Goal: Information Seeking & Learning: Learn about a topic

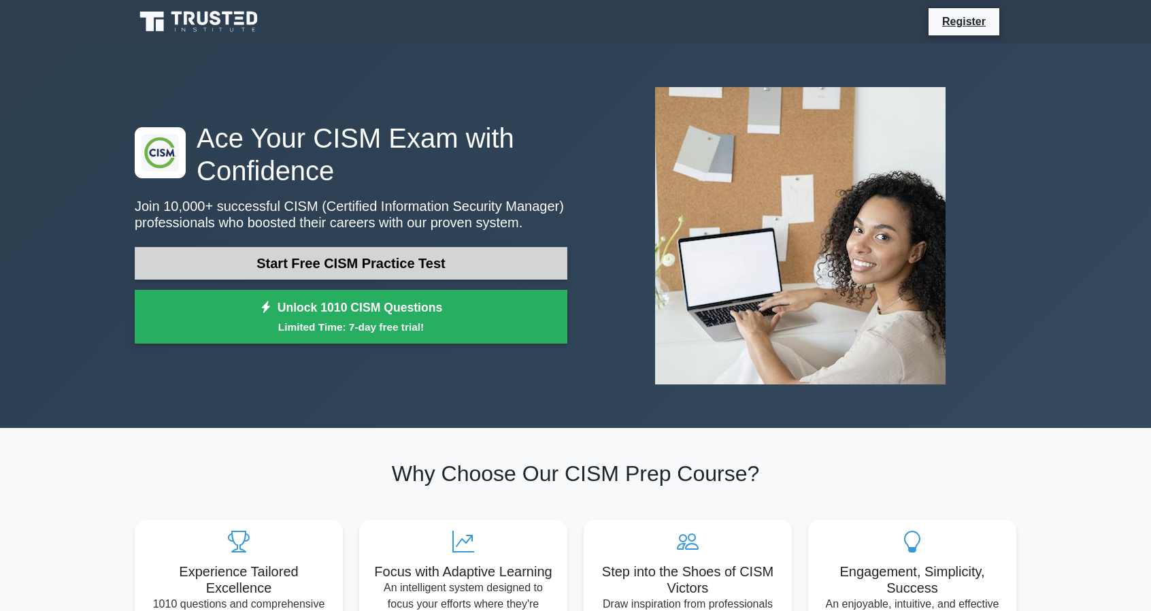
click at [387, 255] on link "Start Free CISM Practice Test" at bounding box center [351, 263] width 433 height 33
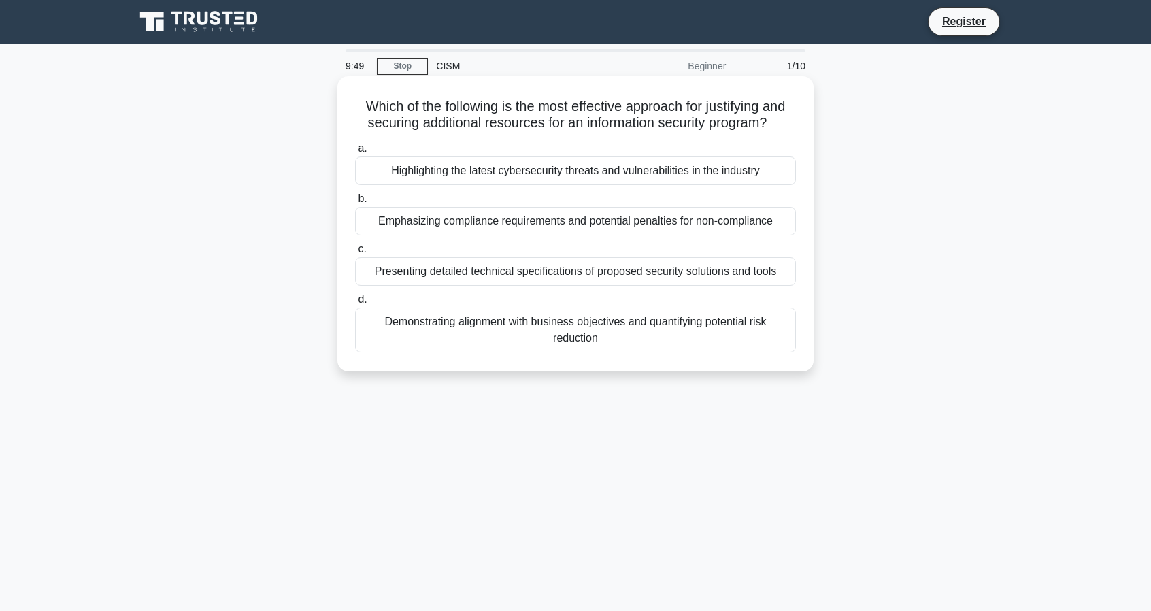
click at [525, 336] on div "Demonstrating alignment with business objectives and quantifying potential risk…" at bounding box center [575, 330] width 441 height 45
click at [355, 304] on input "d. Demonstrating alignment with business objectives and quantifying potential r…" at bounding box center [355, 299] width 0 height 9
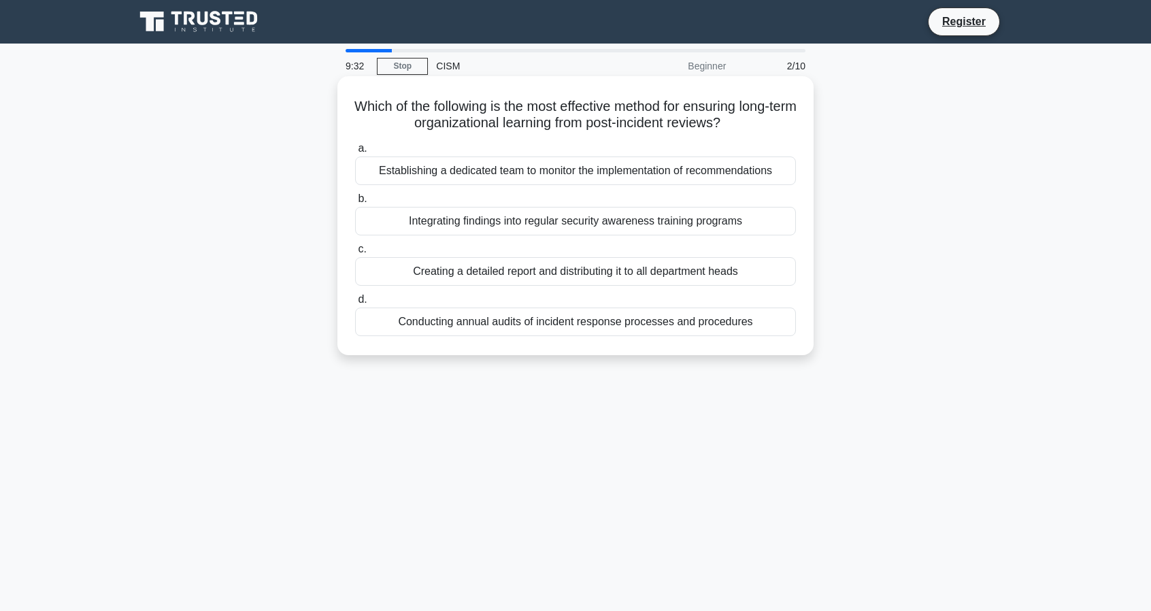
click at [471, 228] on div "Integrating findings into regular security awareness training programs" at bounding box center [575, 221] width 441 height 29
click at [355, 203] on input "b. Integrating findings into regular security awareness training programs" at bounding box center [355, 199] width 0 height 9
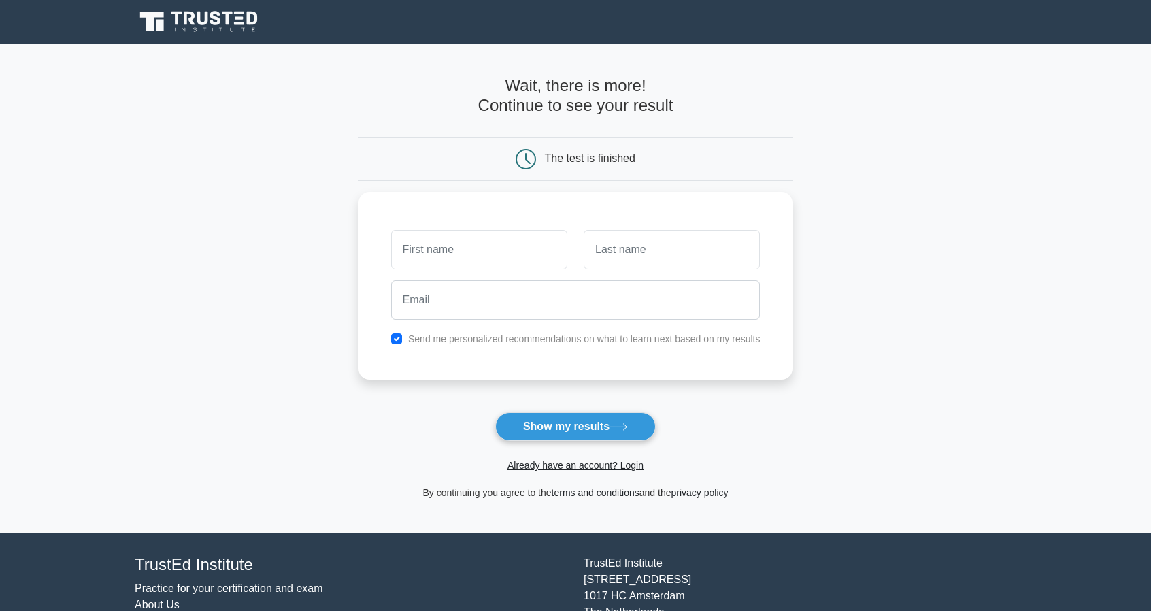
click at [275, 163] on main "Wait, there is more! Continue to see your result The test is finished and the" at bounding box center [575, 289] width 1151 height 490
